Goal: Find specific page/section: Find specific page/section

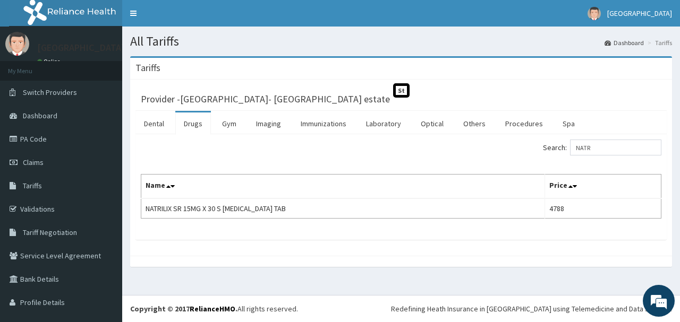
click at [48, 135] on link "PA Code" at bounding box center [61, 138] width 122 height 23
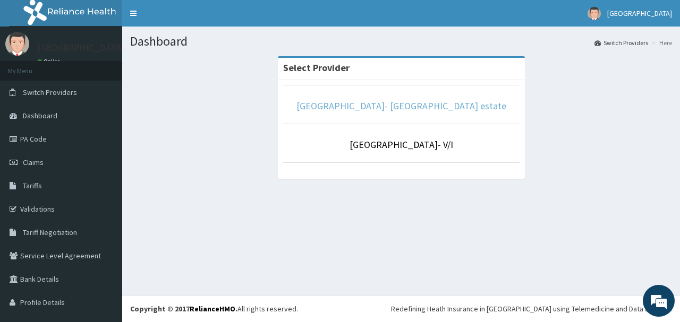
click at [402, 106] on link "[GEOGRAPHIC_DATA]- [GEOGRAPHIC_DATA] estate" at bounding box center [401, 106] width 210 height 12
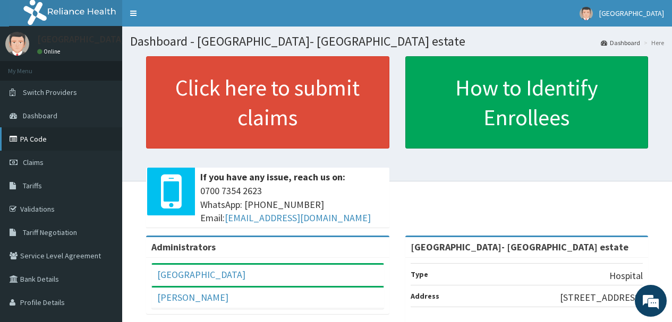
click at [42, 143] on link "PA Code" at bounding box center [61, 138] width 122 height 23
